Goal: Contribute content: Contribute content

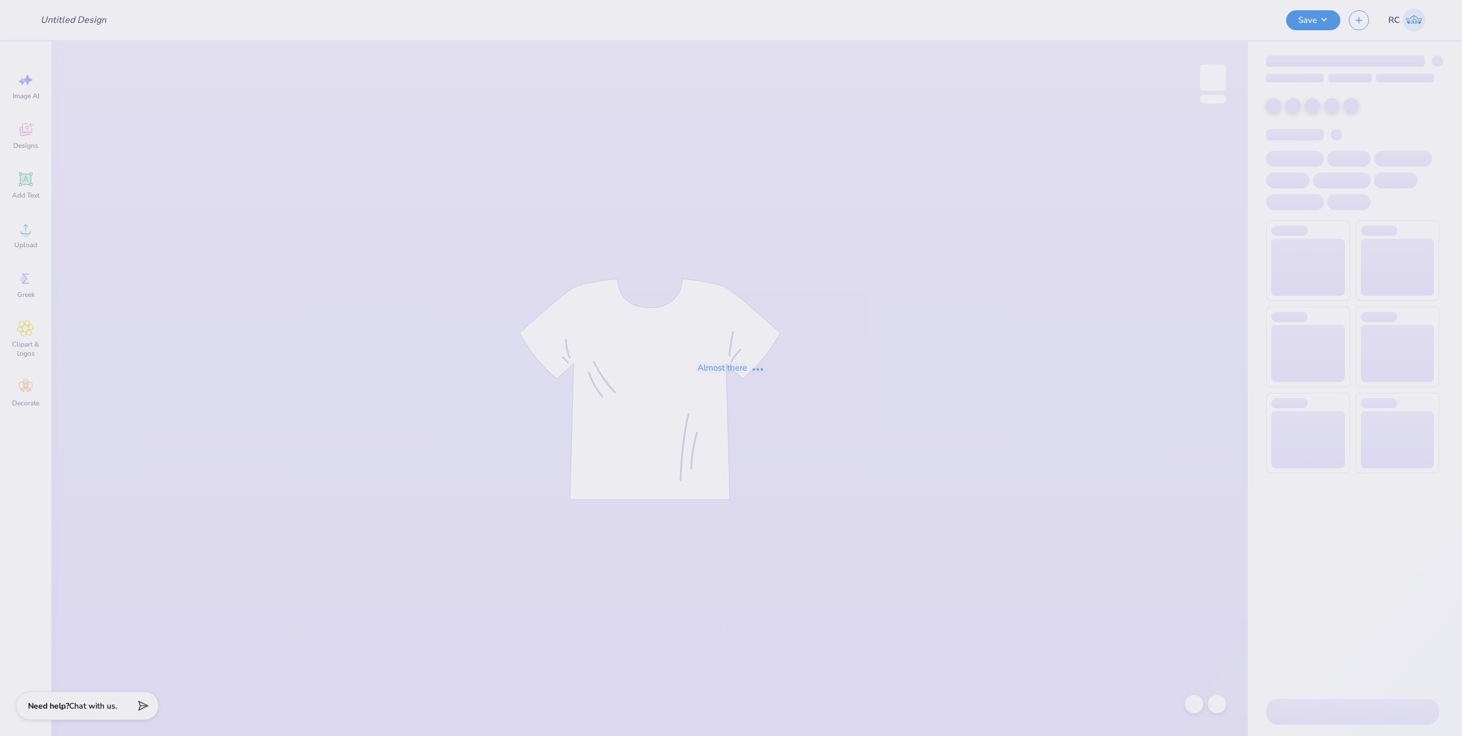
type input "Graffiti Eclipse Merch Idea"
type input "24"
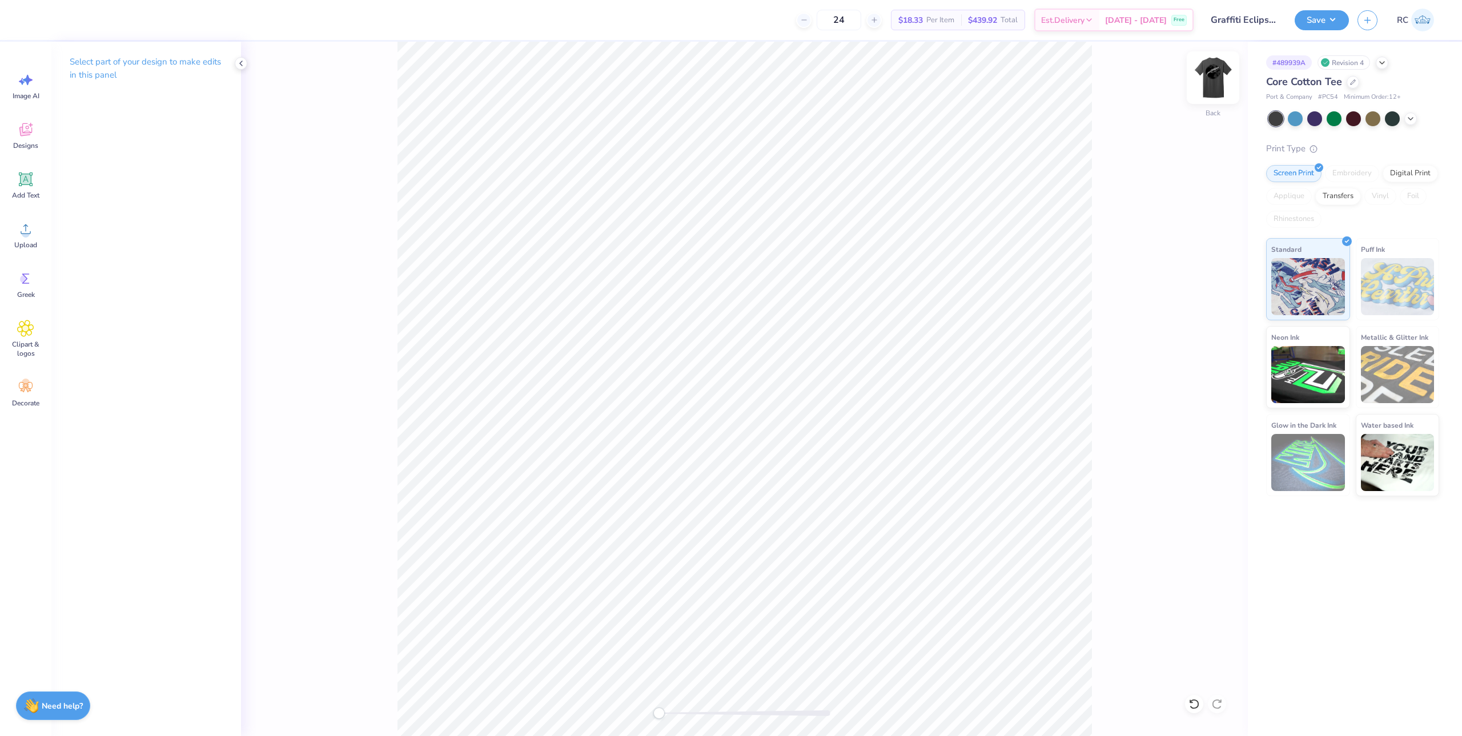
click at [1206, 82] on img at bounding box center [1213, 78] width 46 height 46
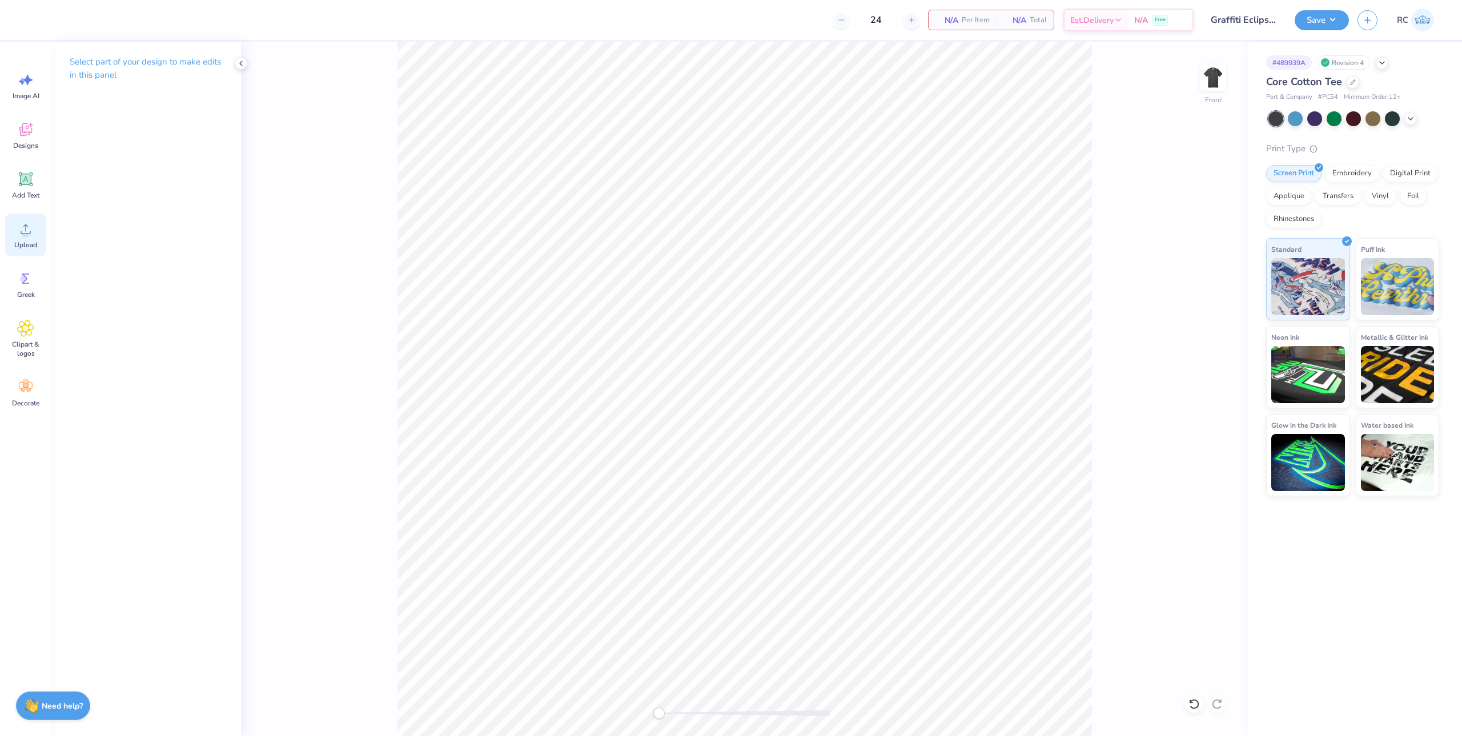
click at [37, 236] on div "Upload" at bounding box center [25, 235] width 41 height 43
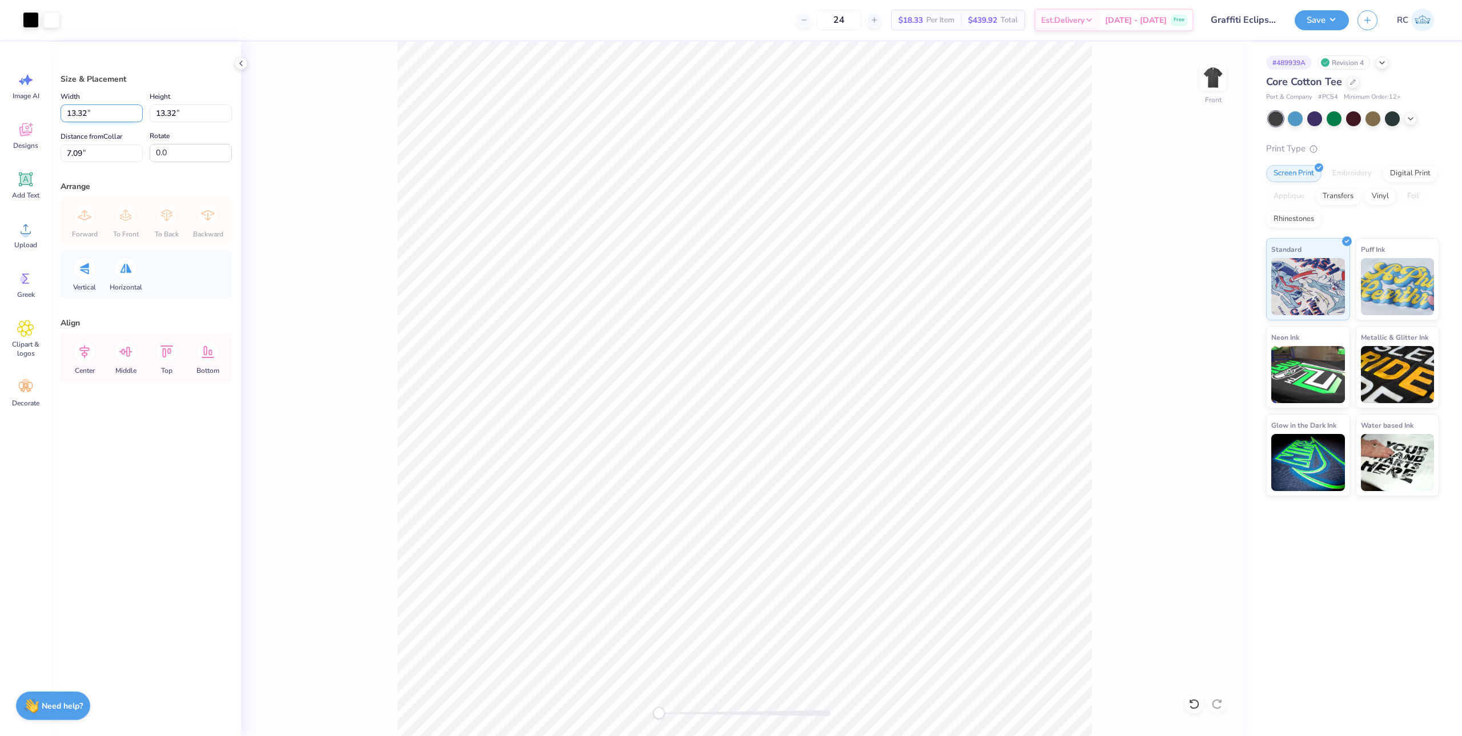
click at [89, 121] on input "13.32" at bounding box center [102, 114] width 82 height 18
type input "11.25"
type input "3"
click at [1210, 82] on img at bounding box center [1213, 78] width 46 height 46
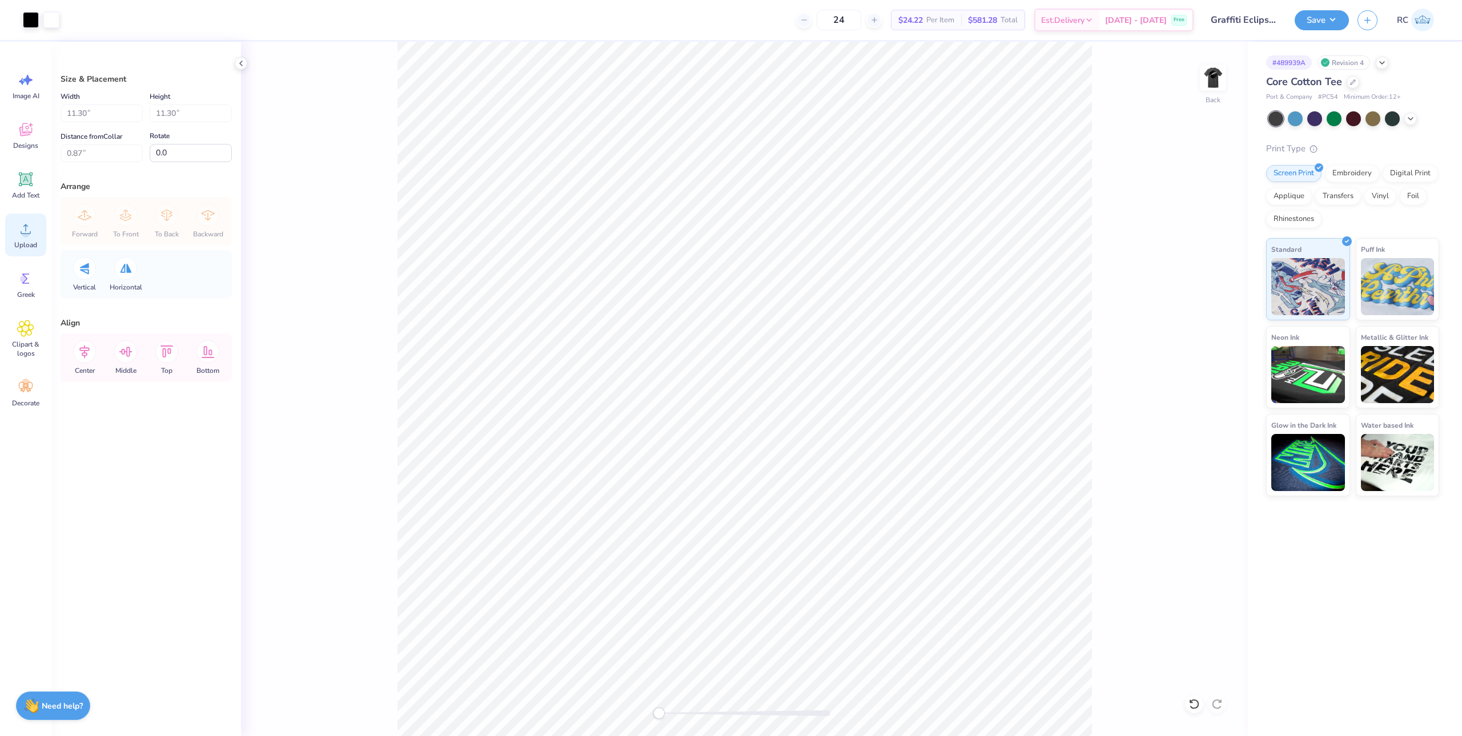
click at [33, 241] on span "Upload" at bounding box center [25, 244] width 23 height 9
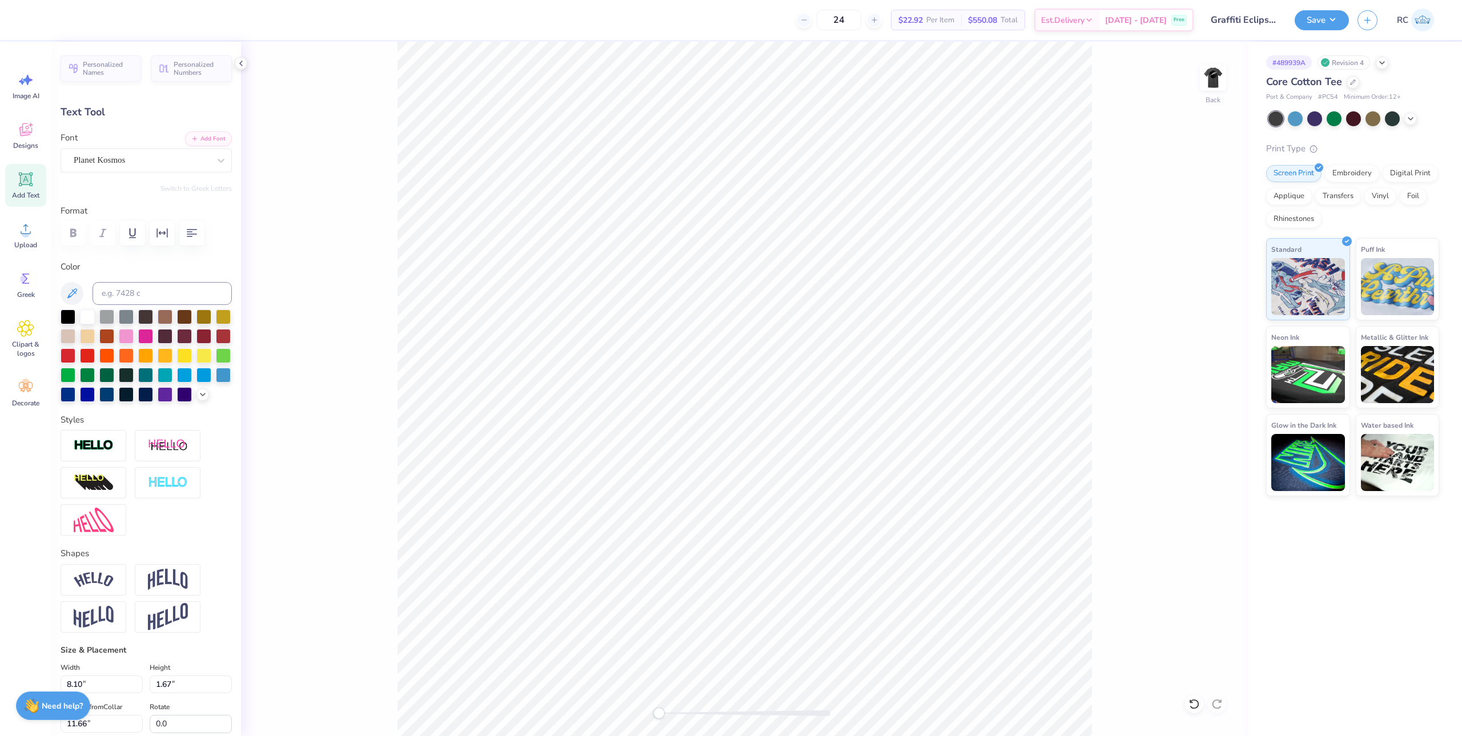
click at [317, 142] on div "Back" at bounding box center [744, 389] width 1007 height 695
click at [243, 62] on icon at bounding box center [240, 63] width 9 height 9
click at [36, 180] on div "Add Text" at bounding box center [25, 185] width 41 height 43
type input "6.16"
type input "1.78"
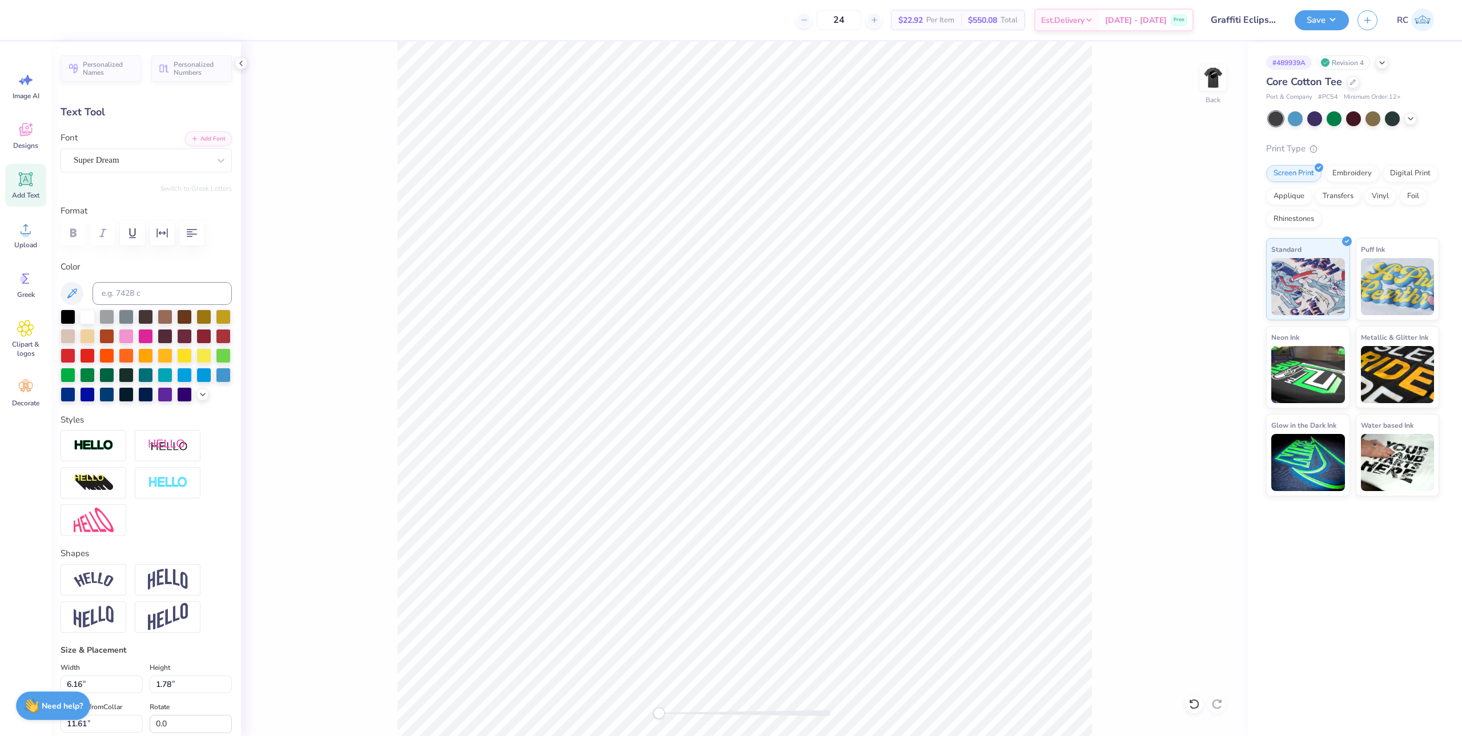
type input "11.61"
type input "8.10"
type input "1.67"
type input "3.00"
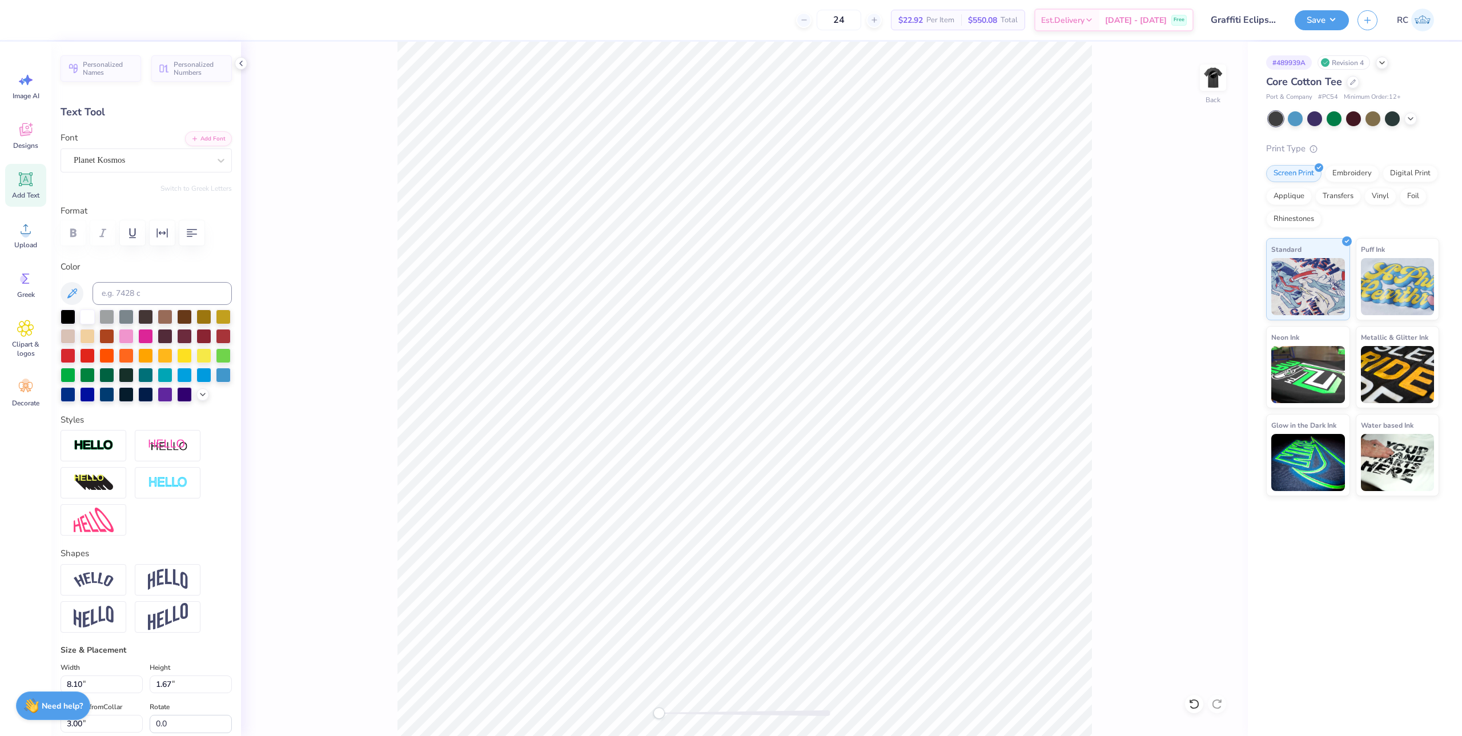
type input "5.93"
type input "1.23"
type input "3.50"
type input "0.72"
click at [1307, 15] on button "Save" at bounding box center [1322, 19] width 54 height 20
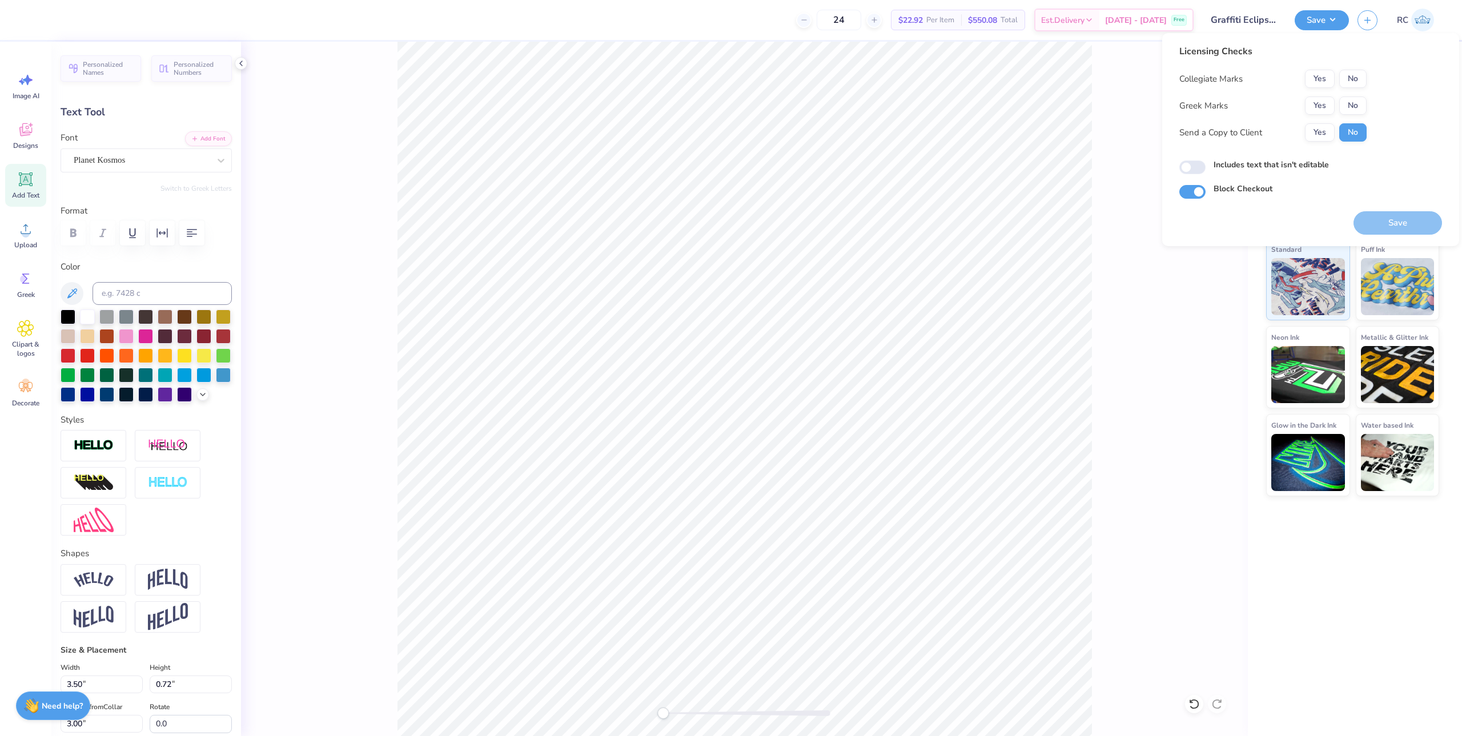
click at [1362, 94] on div "Collegiate Marks Yes No Greek Marks Yes No Send a Copy to Client Yes No" at bounding box center [1273, 106] width 187 height 72
drag, startPoint x: 1356, startPoint y: 77, endPoint x: 1356, endPoint y: 95, distance: 18.3
click at [1356, 79] on button "No" at bounding box center [1352, 79] width 27 height 18
click at [1356, 95] on div "Collegiate Marks Yes No Greek Marks Yes No Send a Copy to Client Yes No" at bounding box center [1273, 106] width 187 height 72
click at [1356, 107] on button "No" at bounding box center [1352, 106] width 27 height 18
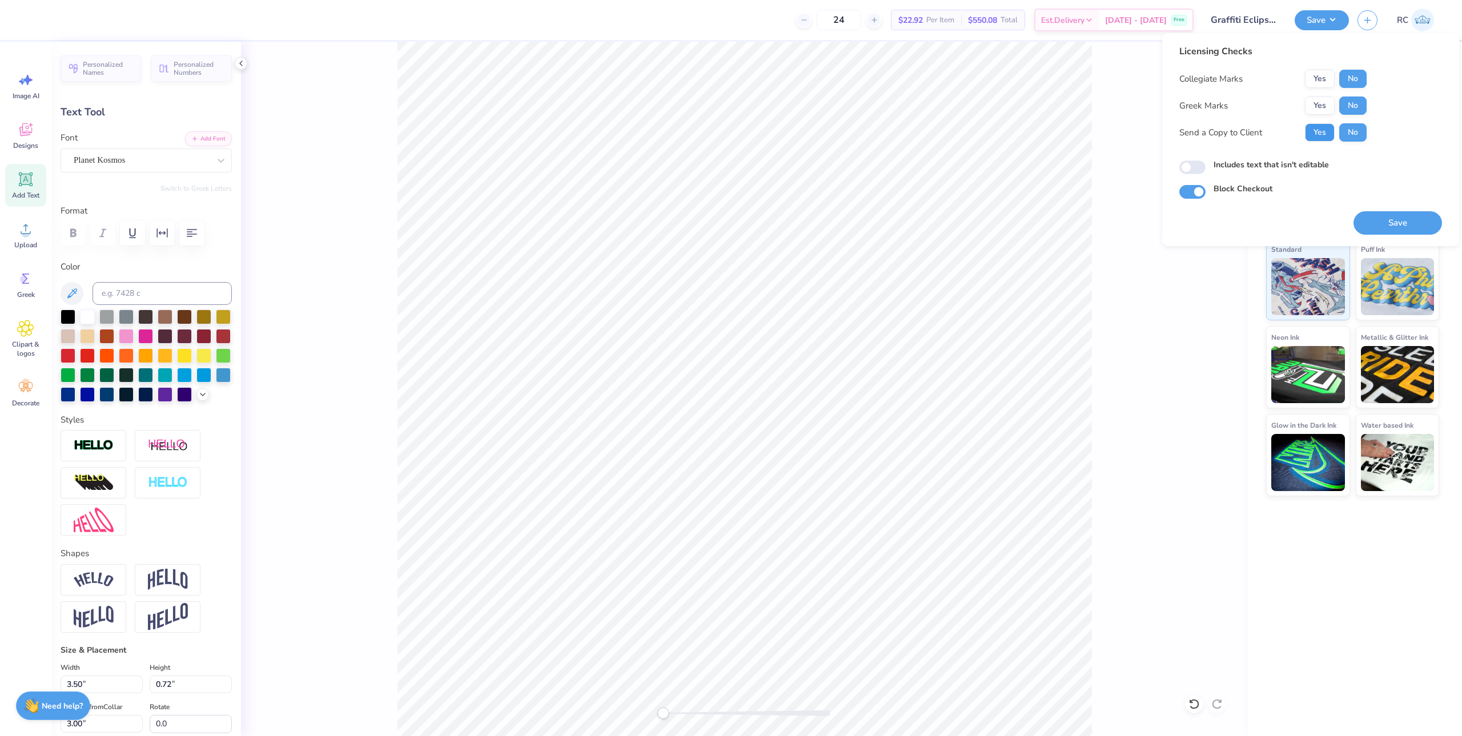
click at [1318, 141] on button "Yes" at bounding box center [1320, 132] width 30 height 18
click at [1202, 169] on input "Includes text that isn't editable" at bounding box center [1193, 168] width 26 height 14
click at [1187, 169] on input "Includes text that isn't editable" at bounding box center [1193, 168] width 26 height 14
checkbox input "false"
click at [1395, 224] on button "Save" at bounding box center [1398, 222] width 89 height 23
